Goal: Information Seeking & Learning: Learn about a topic

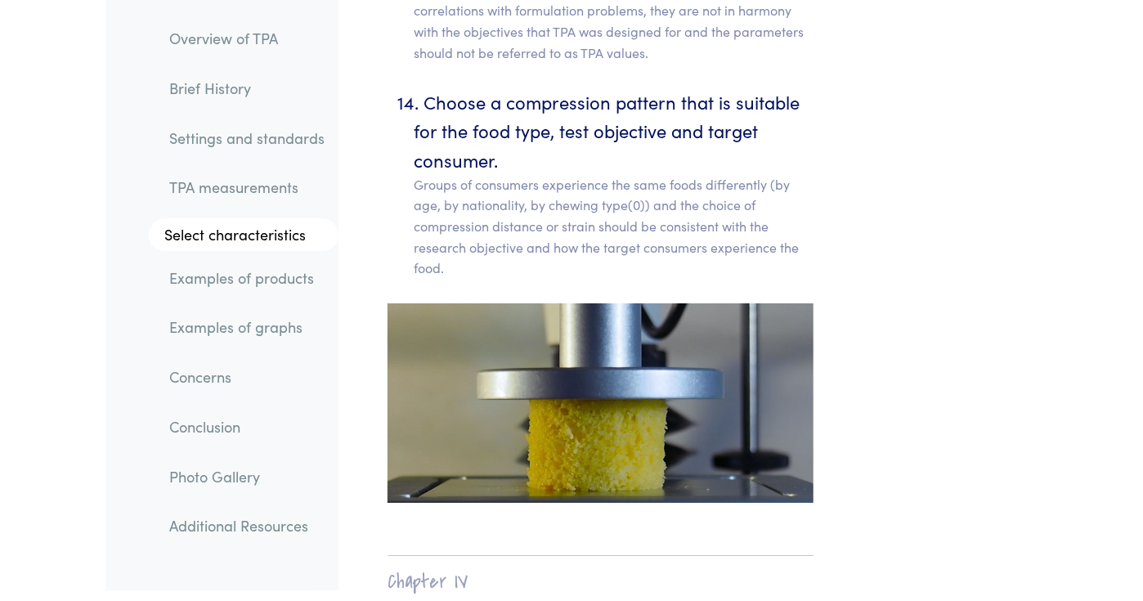
scroll to position [11162, 0]
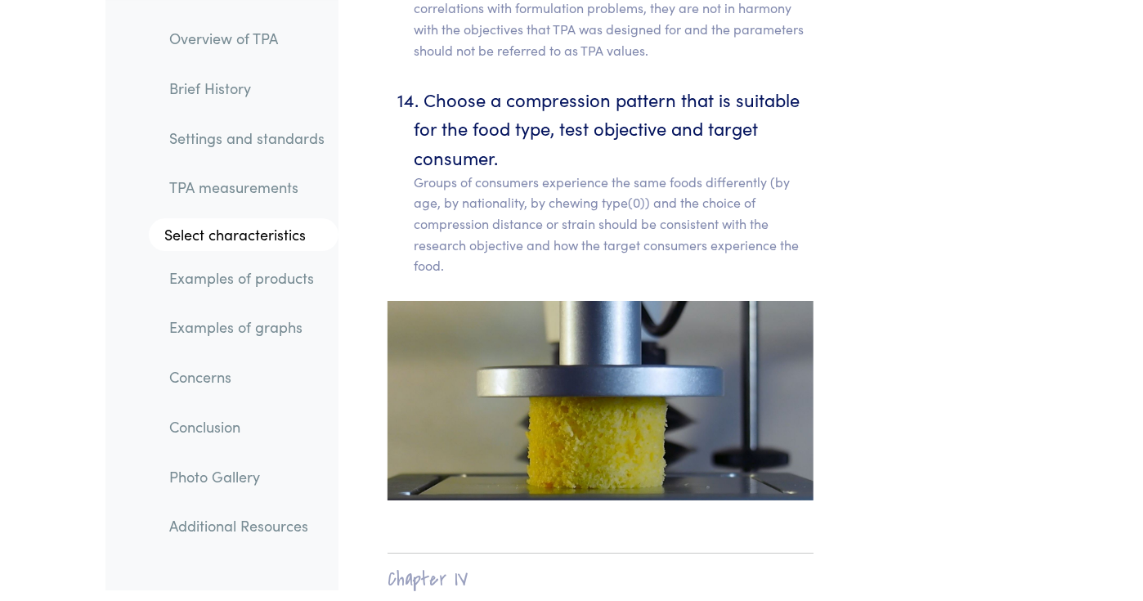
click at [253, 338] on link "Examples of graphs" at bounding box center [248, 327] width 182 height 38
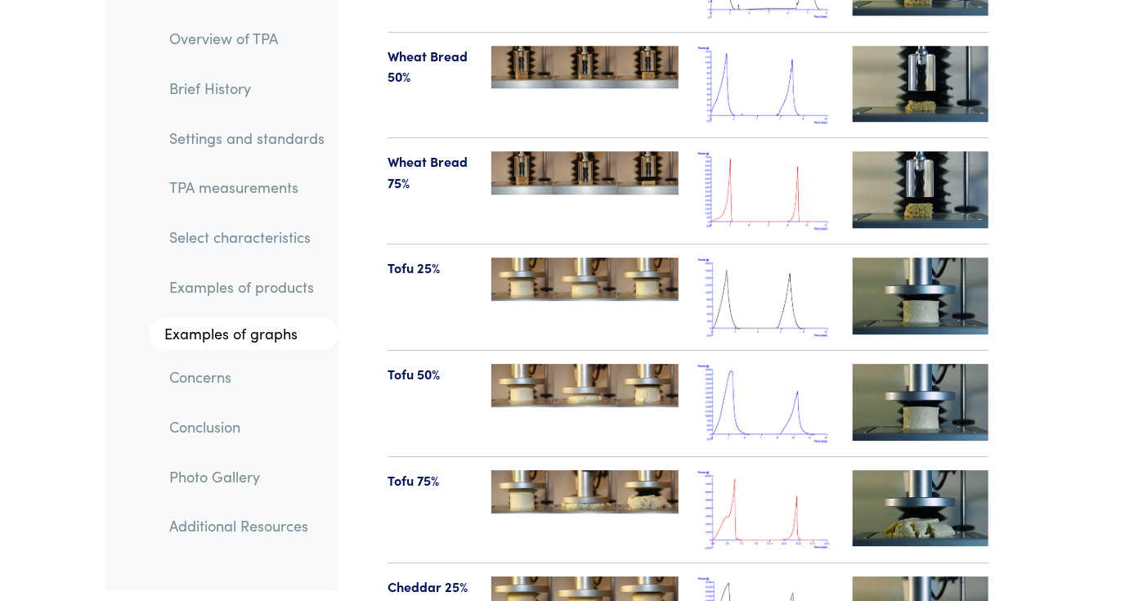
scroll to position [19220, 0]
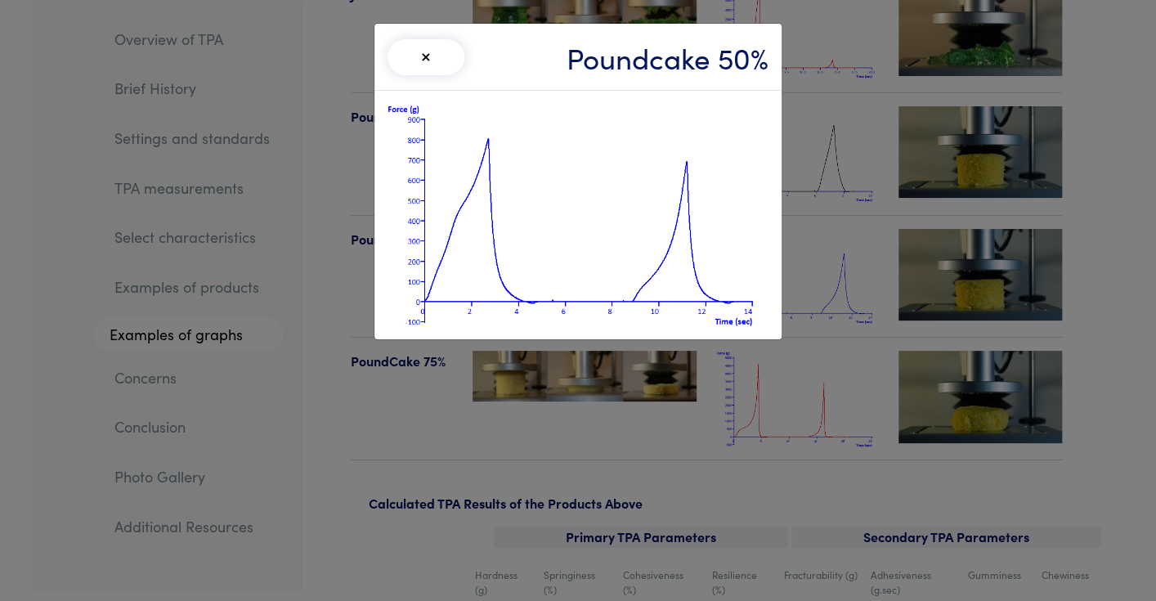
click at [546, 406] on div "× Poundcake 50%" at bounding box center [578, 300] width 1156 height 601
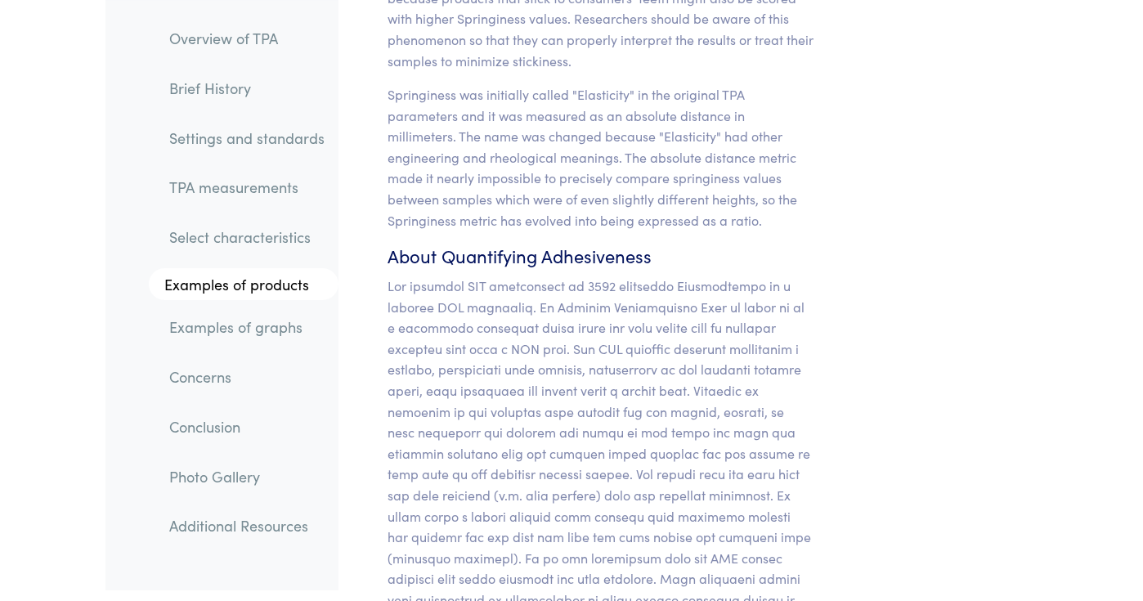
scroll to position [16929, 0]
click at [199, 339] on link "Examples of graphs" at bounding box center [248, 327] width 182 height 38
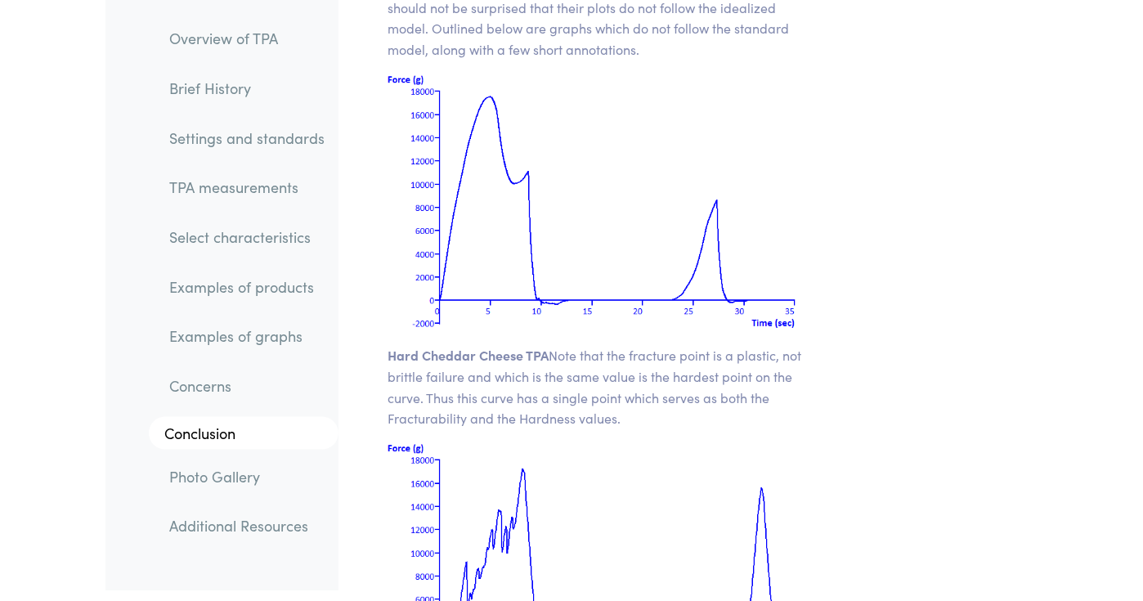
scroll to position [23654, 0]
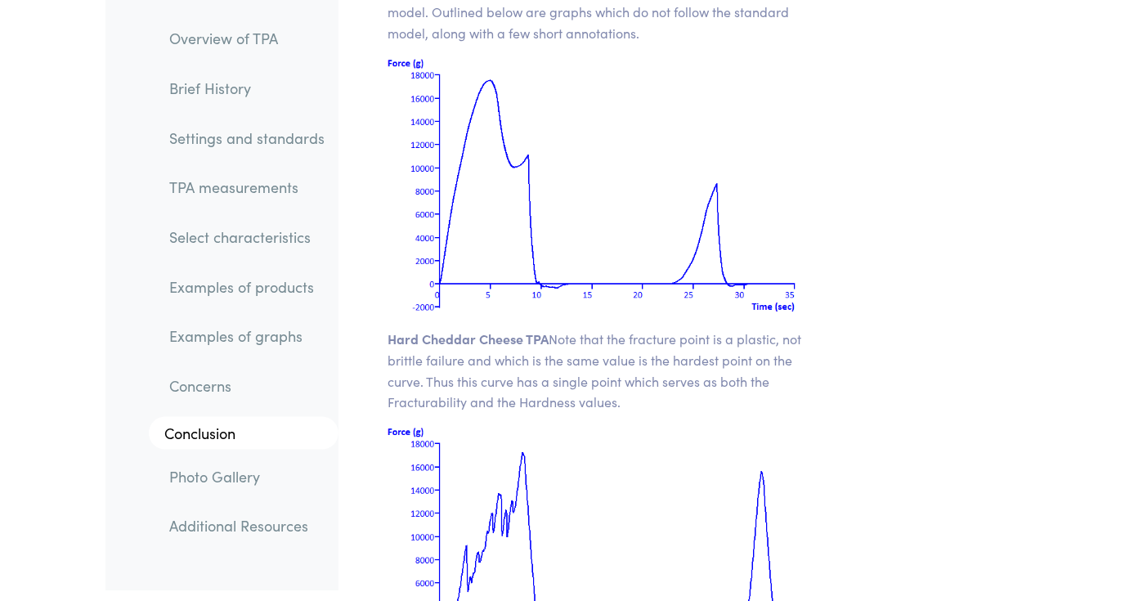
click at [157, 184] on link "TPA measurements" at bounding box center [248, 187] width 182 height 38
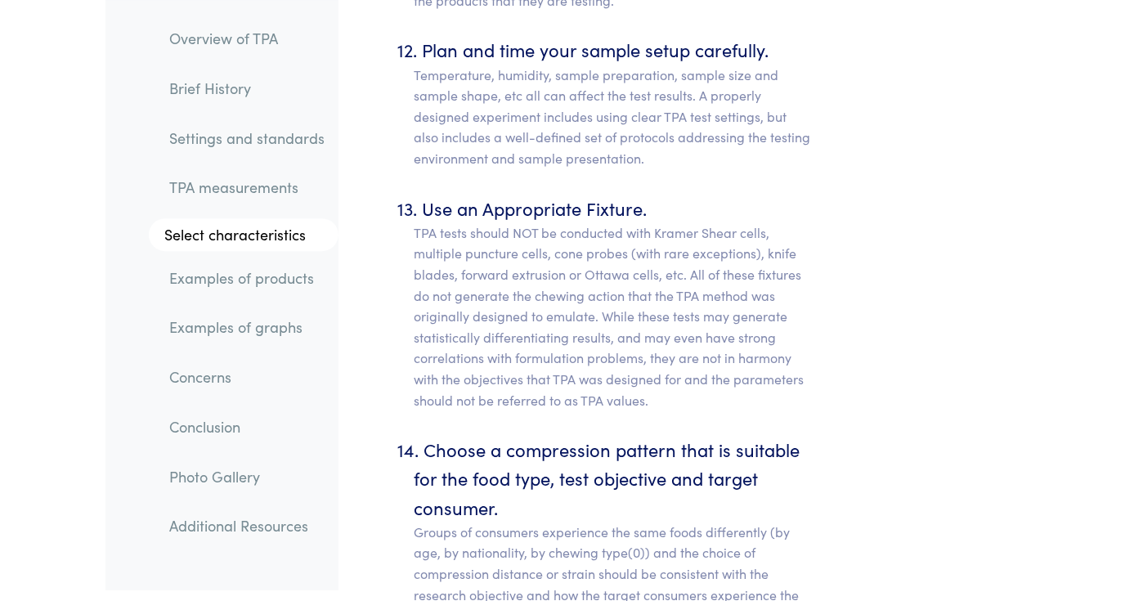
scroll to position [10812, 0]
drag, startPoint x: 900, startPoint y: 374, endPoint x: 994, endPoint y: 431, distance: 109.6
copy p "Distance 2 / Distance 1 optional (same value): Time 2/Time 1"
click at [157, 284] on link "Examples of products" at bounding box center [248, 278] width 182 height 38
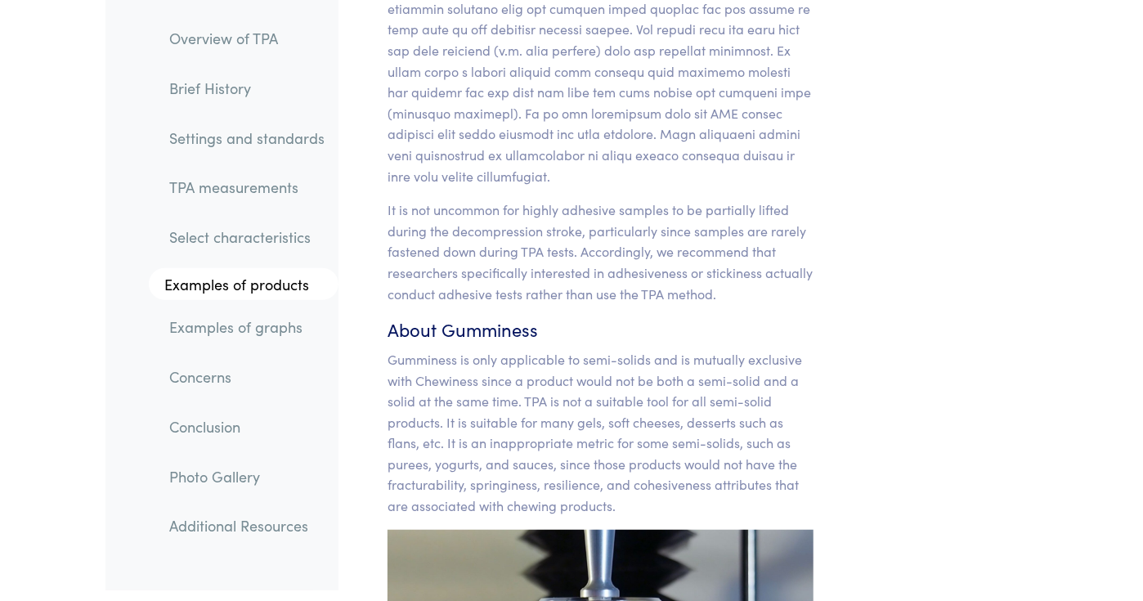
scroll to position [17331, 0]
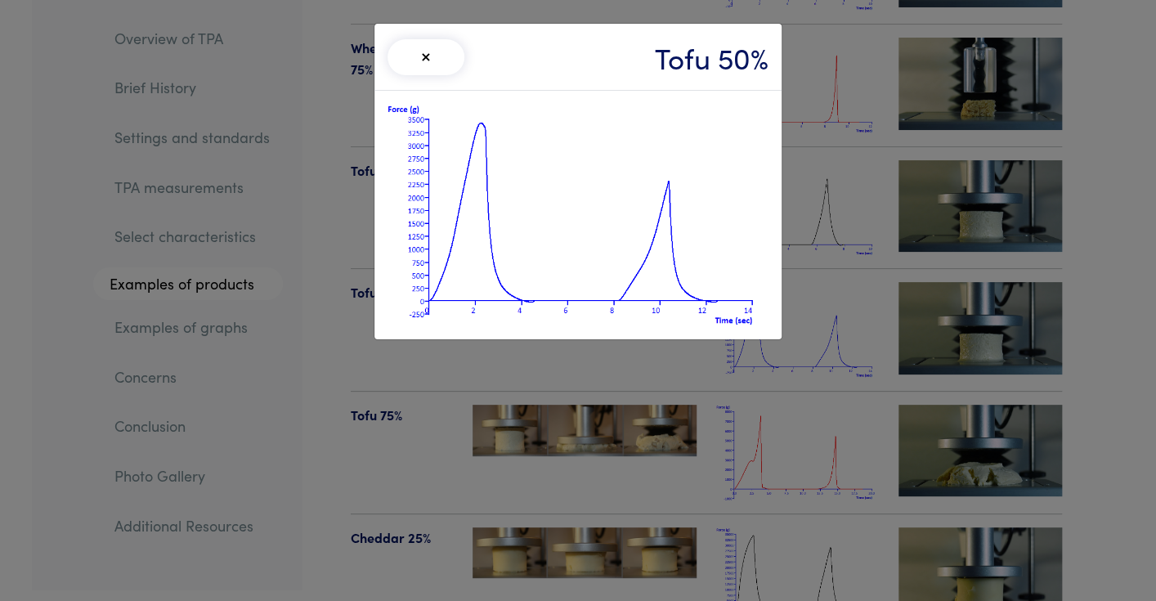
click at [825, 308] on div "× Tofu 50%" at bounding box center [578, 300] width 1156 height 601
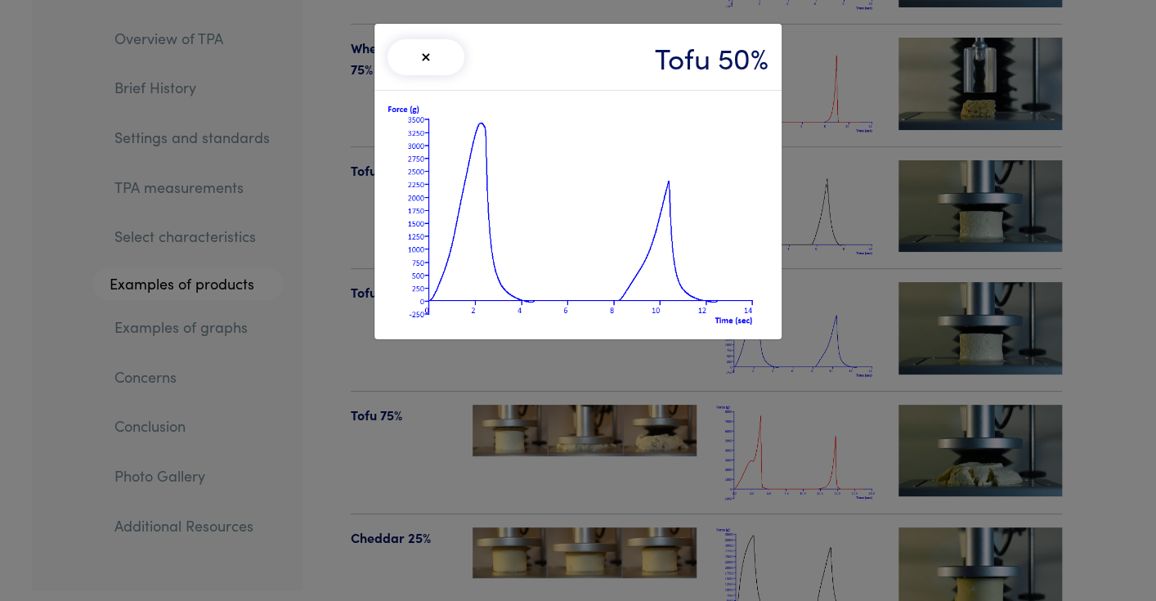
click at [433, 55] on button "×" at bounding box center [426, 57] width 77 height 36
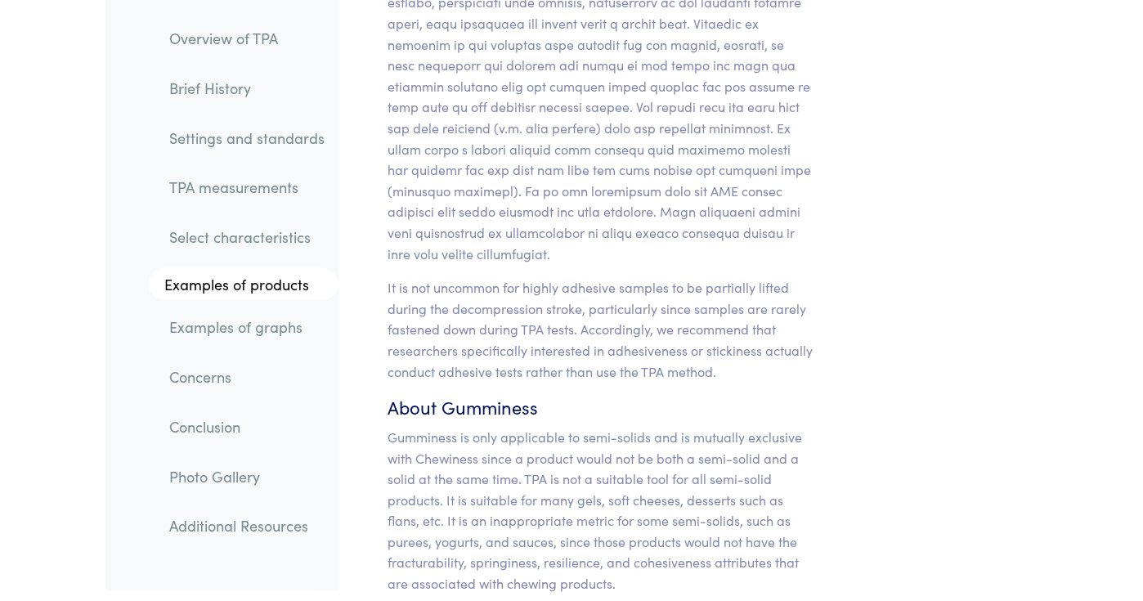
scroll to position [17294, 0]
click at [201, 289] on link "Examples of products" at bounding box center [244, 284] width 190 height 33
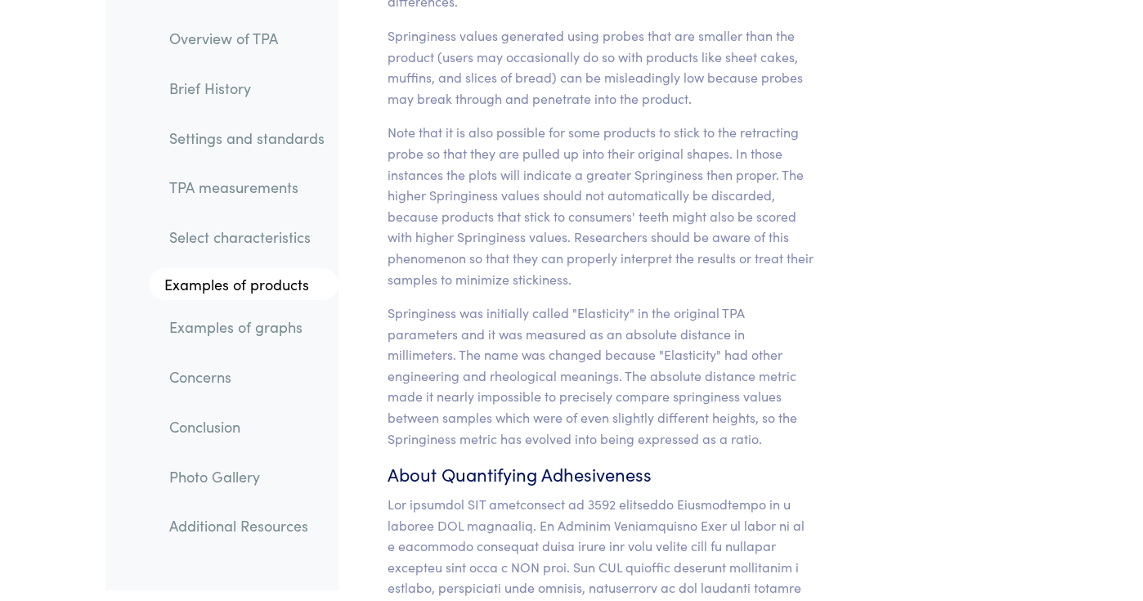
scroll to position [16711, 0]
